Goal: Task Accomplishment & Management: Use online tool/utility

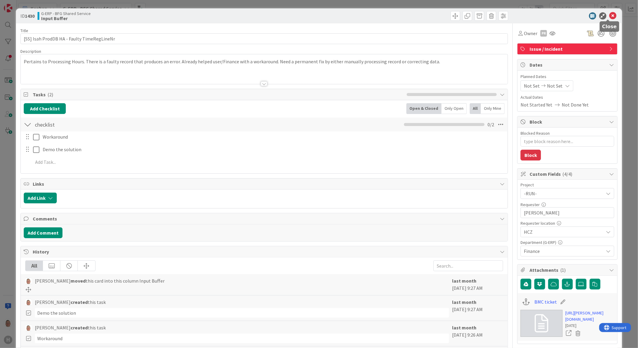
click at [609, 15] on icon at bounding box center [612, 15] width 7 height 7
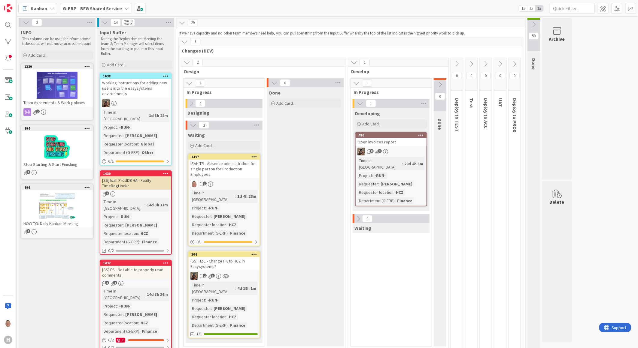
click at [254, 252] on icon at bounding box center [254, 254] width 6 height 4
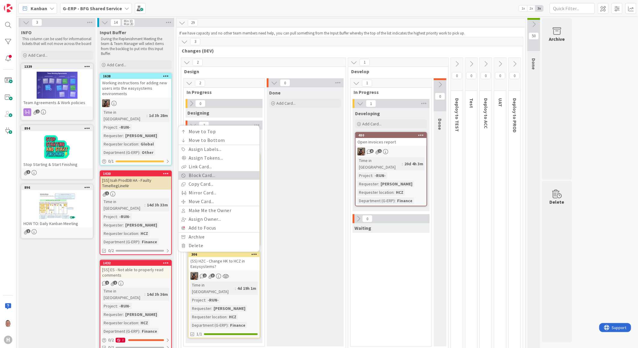
click at [225, 172] on link "Block Card..." at bounding box center [218, 176] width 81 height 9
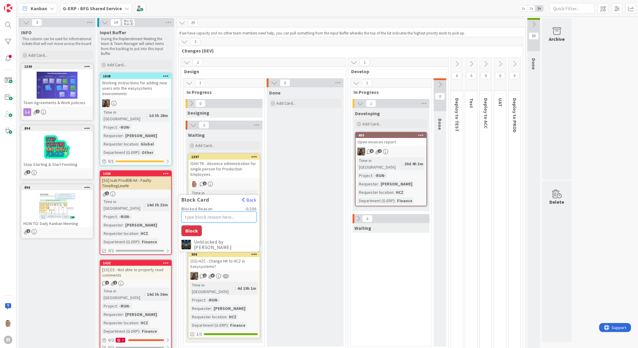
click at [213, 212] on textarea "Blocked Reason" at bounding box center [218, 217] width 75 height 11
type textarea "x"
type textarea "W"
type textarea "x"
type textarea "Wi"
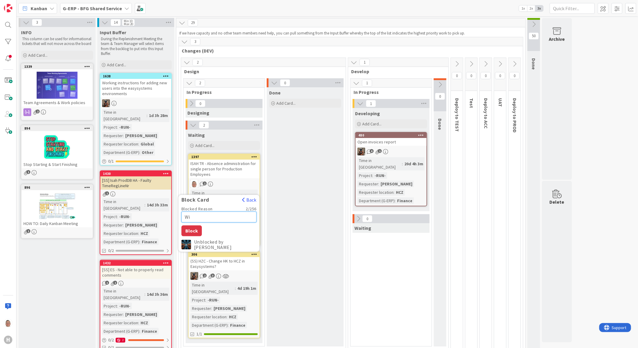
type textarea "x"
type textarea "Wil"
type textarea "x"
type textarea "Will"
type textarea "x"
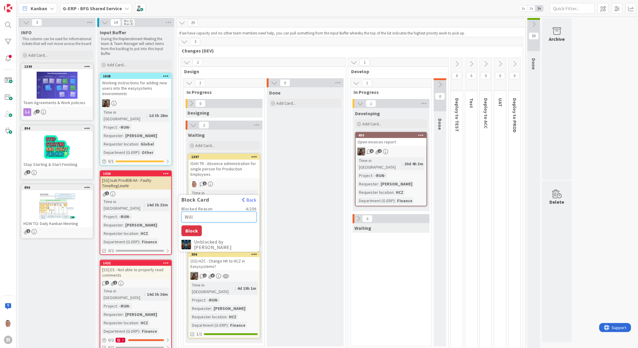
type textarea "Will"
type textarea "x"
type textarea "Will b"
type textarea "x"
type textarea "Will be"
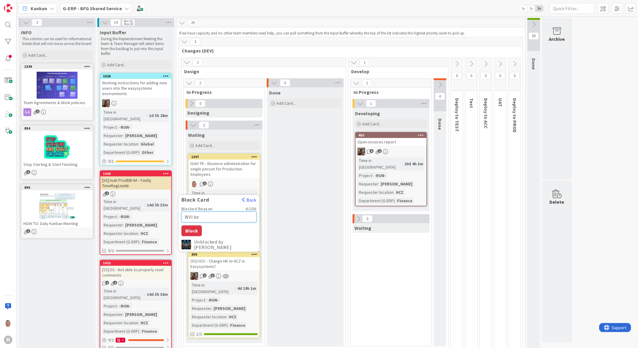
type textarea "x"
type textarea "Will be"
type textarea "x"
type textarea "Will be p"
type textarea "x"
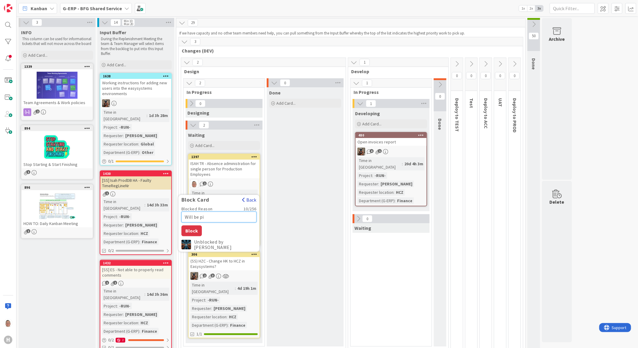
type textarea "Will be pi"
click at [249, 197] on button "Back" at bounding box center [249, 200] width 15 height 7
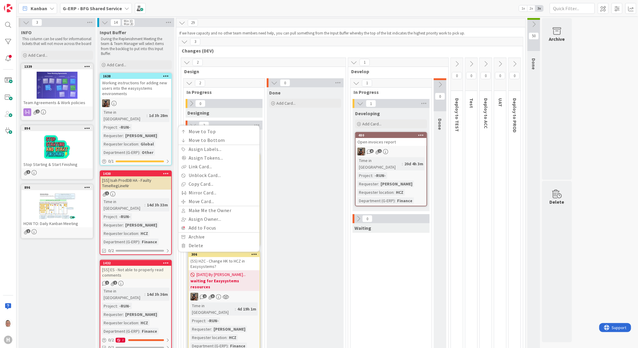
click at [188, 84] on icon at bounding box center [189, 83] width 7 height 7
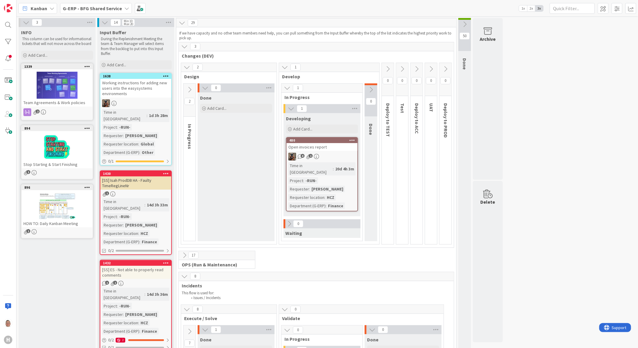
click at [186, 69] on icon at bounding box center [187, 67] width 7 height 7
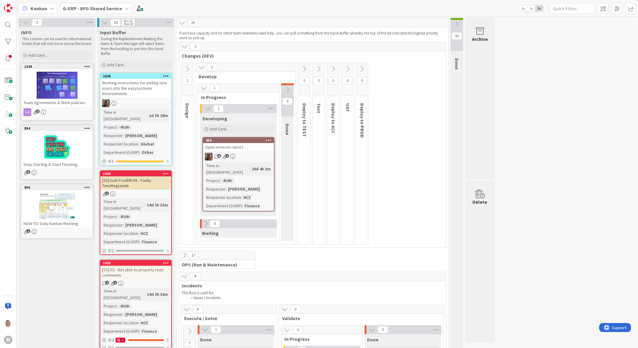
click at [185, 48] on icon at bounding box center [184, 46] width 7 height 7
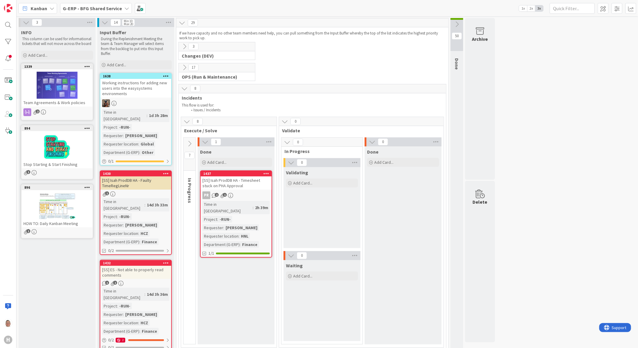
click at [183, 88] on icon at bounding box center [184, 88] width 7 height 7
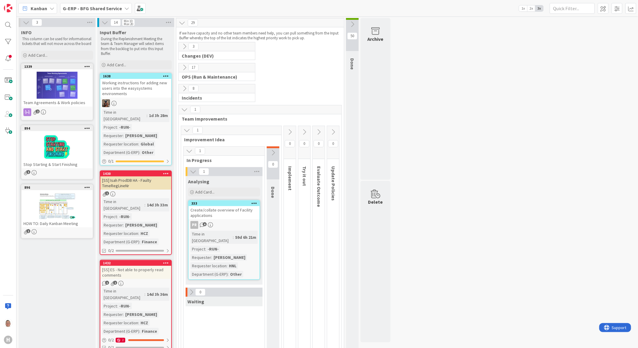
click at [184, 108] on icon at bounding box center [184, 109] width 7 height 7
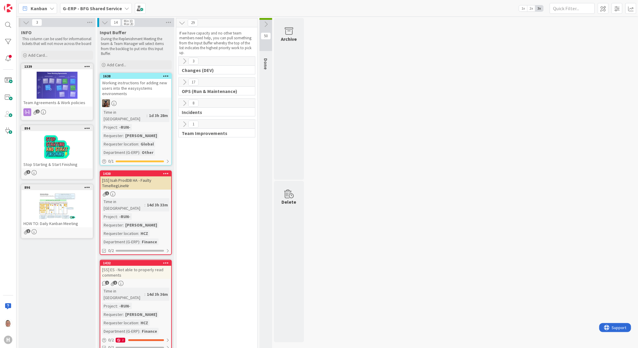
click at [183, 123] on icon at bounding box center [184, 124] width 7 height 7
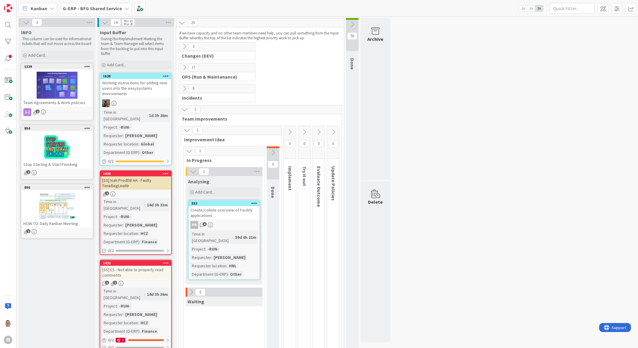
click at [187, 128] on icon at bounding box center [187, 130] width 7 height 7
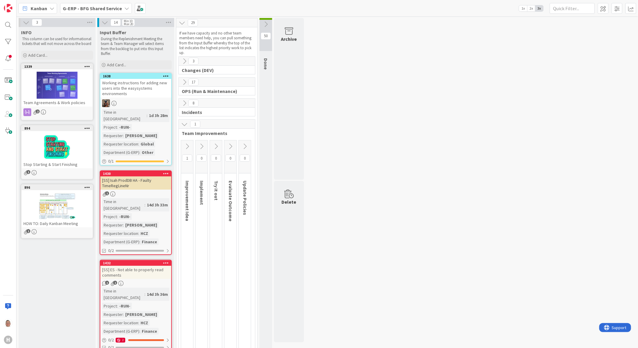
click at [184, 122] on icon at bounding box center [184, 124] width 7 height 7
click at [184, 124] on icon at bounding box center [184, 124] width 7 height 7
click at [188, 147] on icon at bounding box center [187, 146] width 7 height 7
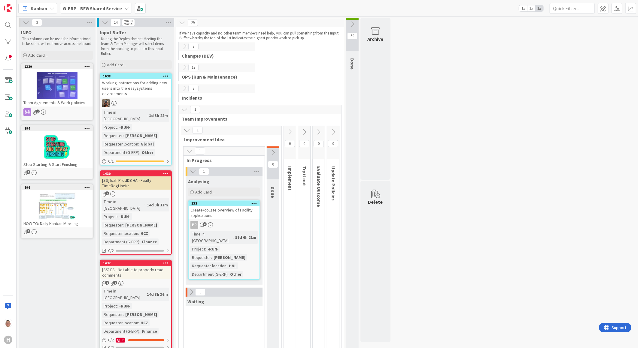
click at [183, 48] on icon at bounding box center [184, 46] width 7 height 7
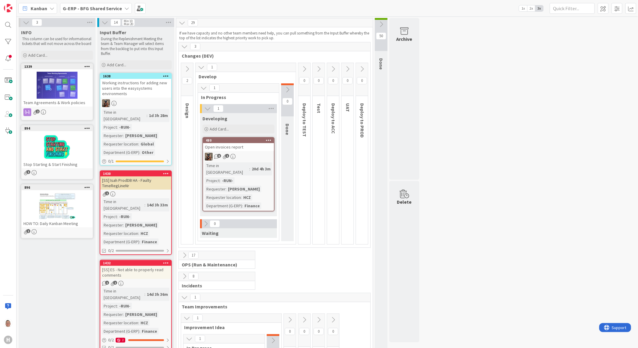
click at [80, 6] on b "G-ERP - BFG Shared Service" at bounding box center [92, 8] width 59 height 6
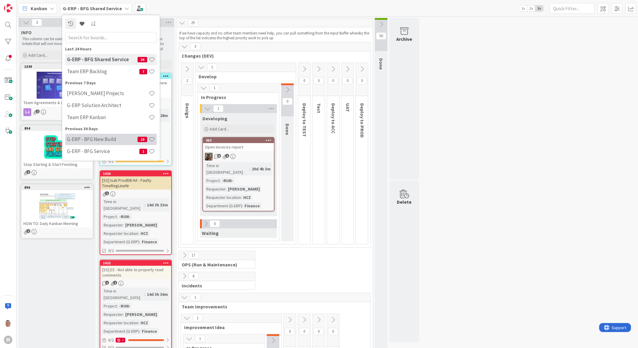
click at [89, 143] on div "G-ERP - BFG New Build 19" at bounding box center [111, 139] width 92 height 11
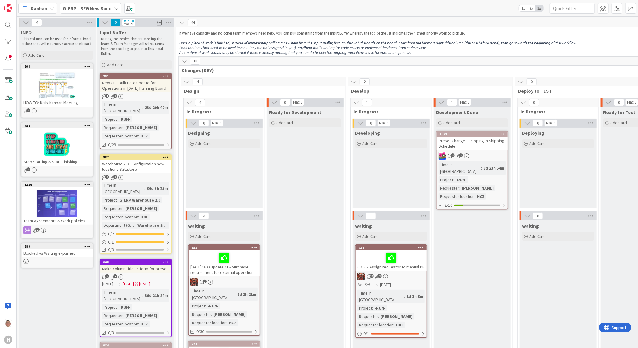
click at [88, 9] on b "G-ERP - BFG New Build" at bounding box center [87, 8] width 49 height 6
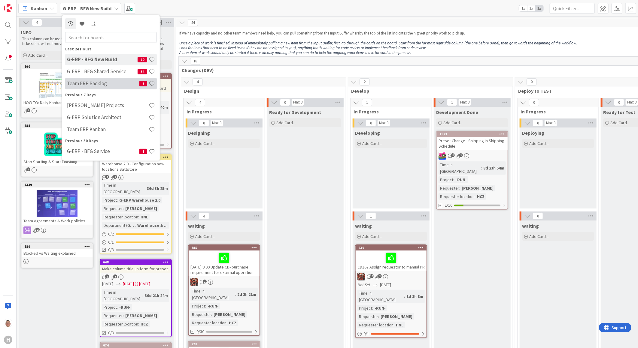
click at [89, 86] on h4 "Team ERP Backlog" at bounding box center [103, 83] width 72 height 6
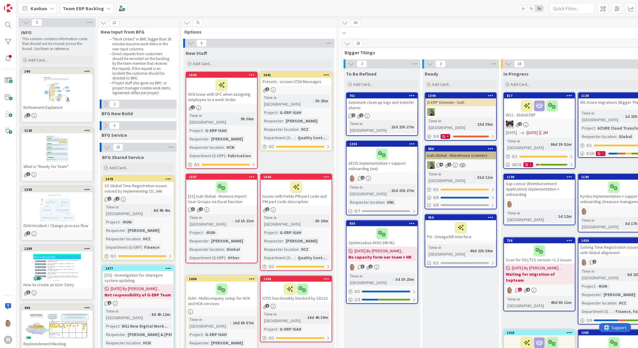
click at [302, 76] on div "1641" at bounding box center [297, 75] width 68 height 4
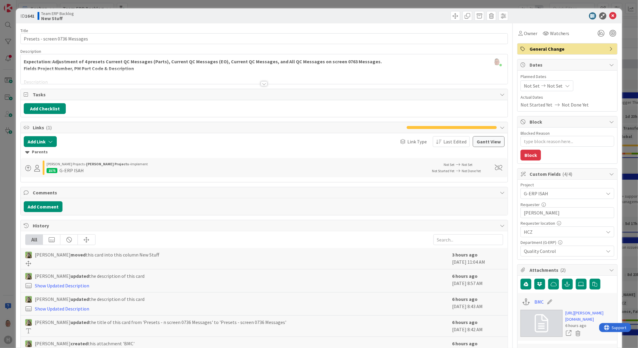
click at [606, 196] on icon at bounding box center [608, 193] width 5 height 5
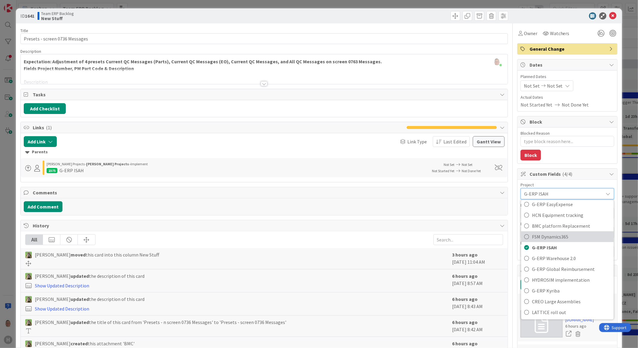
scroll to position [233, 0]
click at [535, 13] on div at bounding box center [564, 15] width 106 height 7
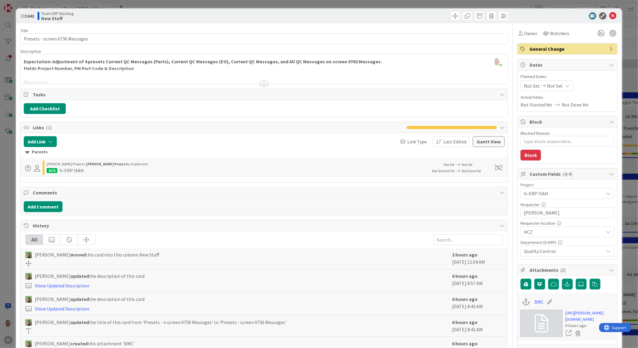
click at [261, 85] on div at bounding box center [264, 83] width 7 height 5
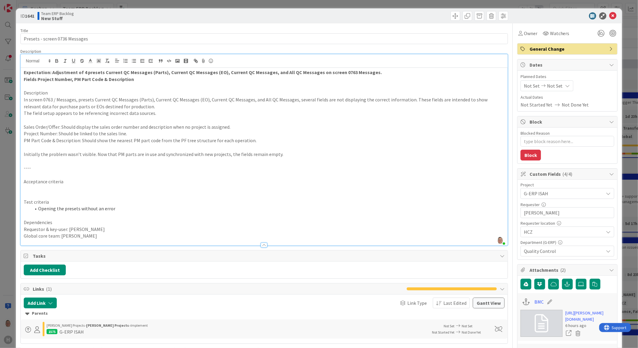
click at [525, 195] on span "G-ERP ISAH" at bounding box center [562, 194] width 77 height 8
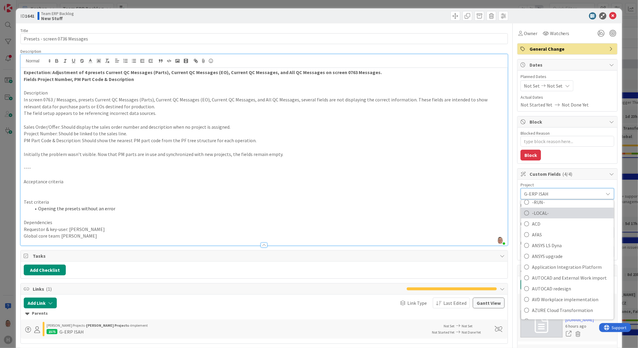
scroll to position [0, 0]
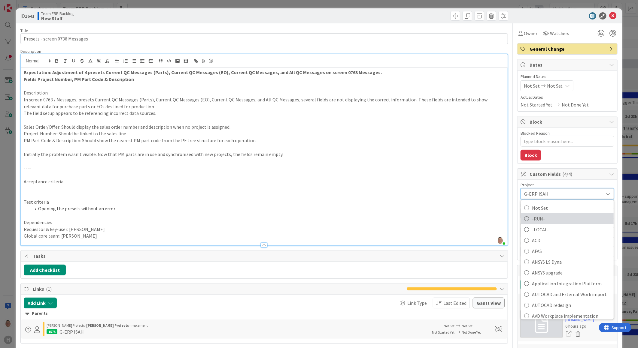
click at [545, 220] on span "-RUN-" at bounding box center [571, 218] width 79 height 9
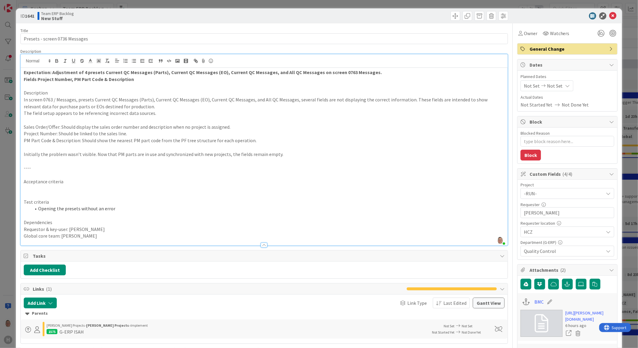
type textarea "x"
click at [609, 16] on icon at bounding box center [612, 15] width 7 height 7
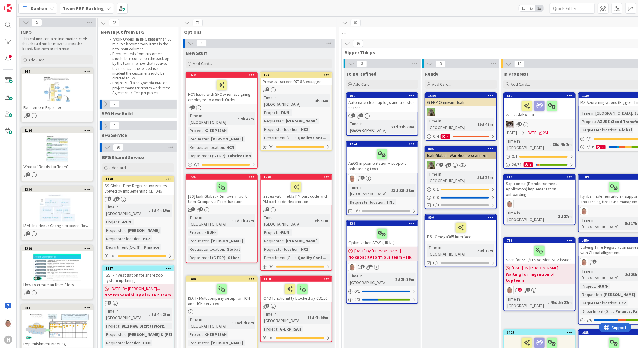
click at [327, 74] on icon at bounding box center [326, 75] width 6 height 4
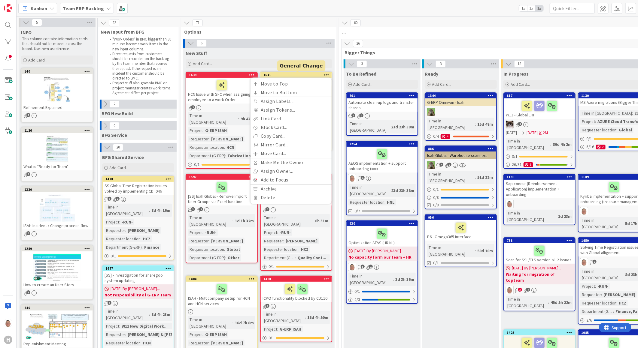
click at [294, 76] on div "1641" at bounding box center [297, 75] width 68 height 4
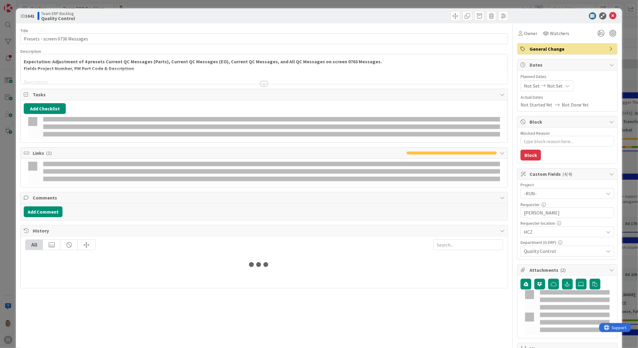
click at [547, 51] on span "General Change" at bounding box center [568, 48] width 77 height 7
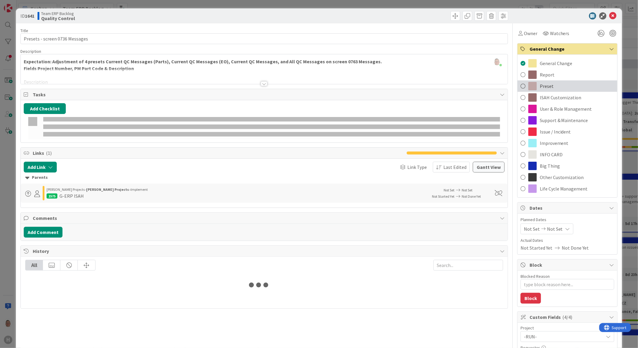
click at [535, 88] on div "Preset" at bounding box center [568, 85] width 100 height 11
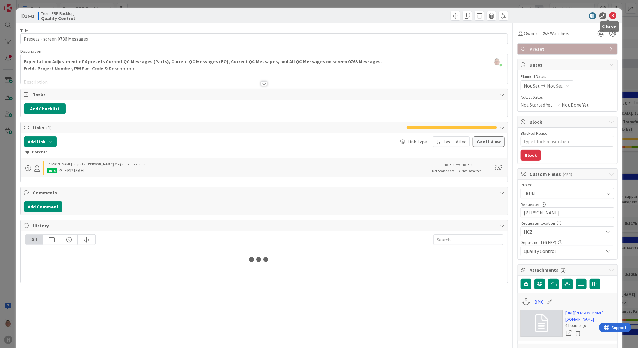
type textarea "x"
click at [609, 17] on icon at bounding box center [612, 15] width 7 height 7
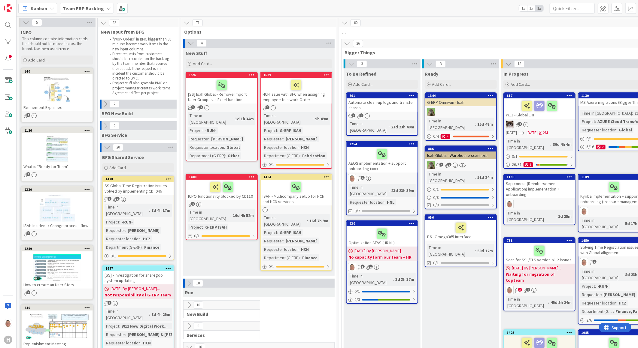
click at [327, 76] on icon at bounding box center [326, 75] width 6 height 4
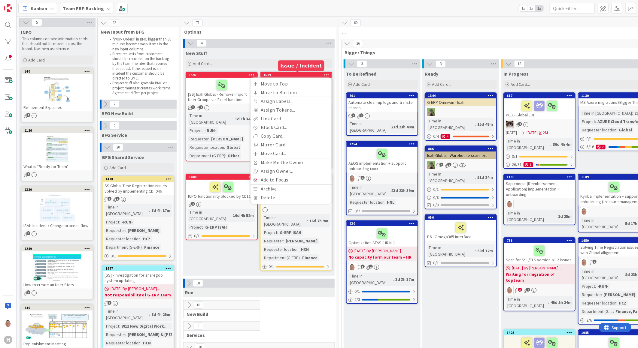
click at [311, 76] on div "1639" at bounding box center [297, 75] width 68 height 4
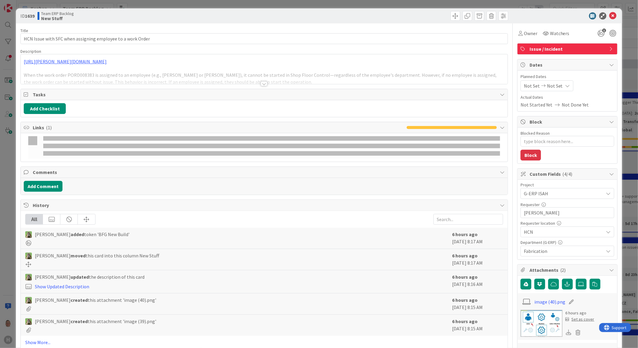
type textarea "x"
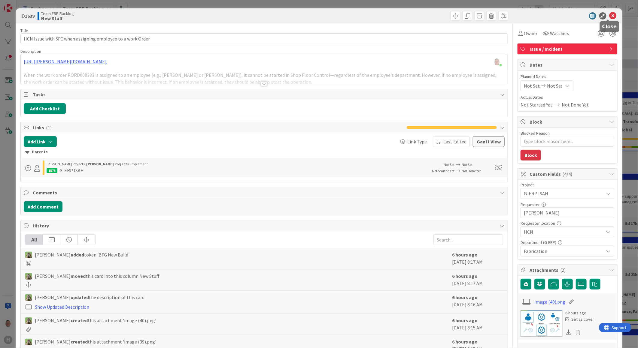
drag, startPoint x: 611, startPoint y: 17, endPoint x: 508, endPoint y: 106, distance: 136.3
click at [611, 17] on icon at bounding box center [612, 15] width 7 height 7
